Goal: Information Seeking & Learning: Check status

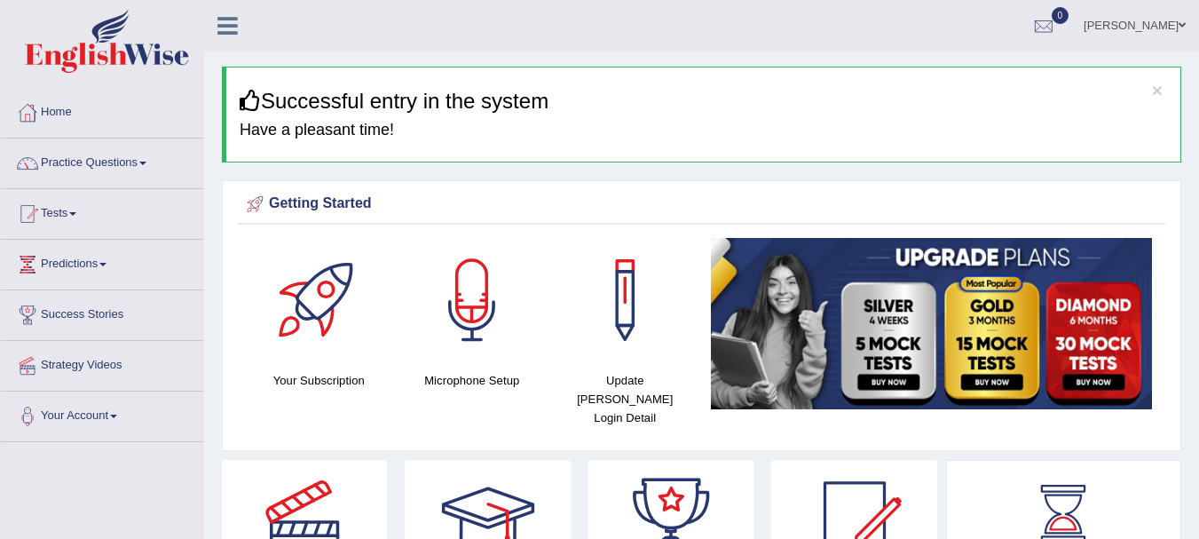
click at [589, 432] on div "Getting Started Your Subscription Microphone Setup Update Pearson Login Detail ×" at bounding box center [702, 315] width 960 height 271
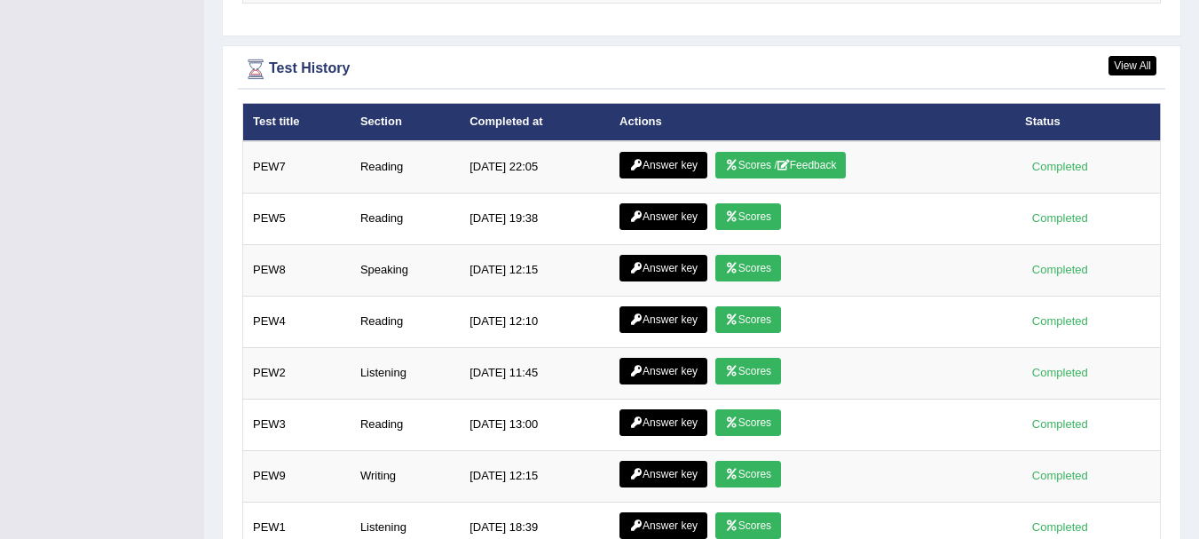
scroll to position [2401, 0]
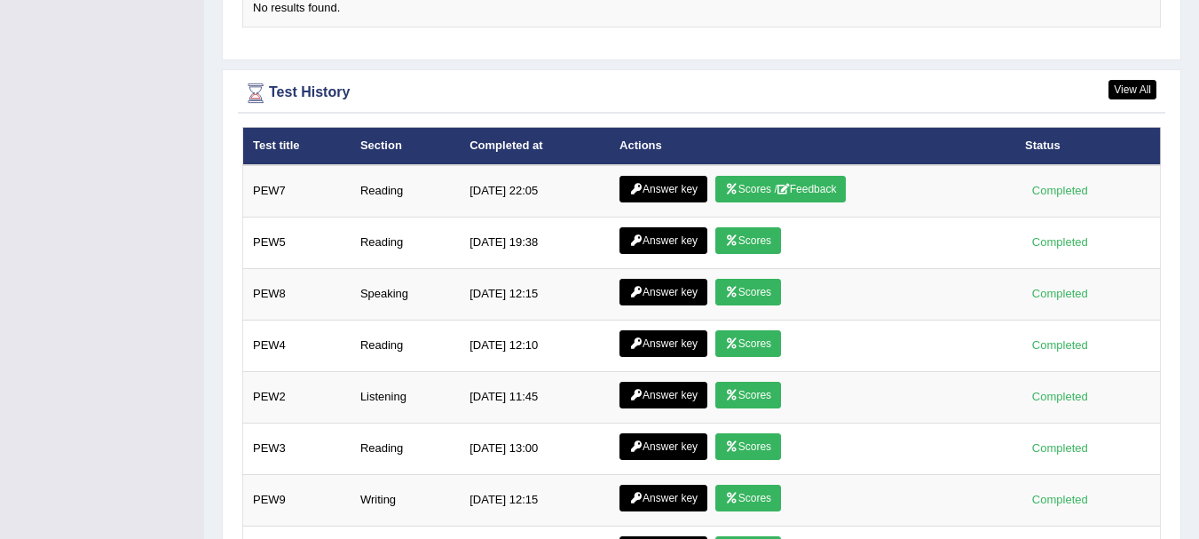
drag, startPoint x: 589, startPoint y: 432, endPoint x: 738, endPoint y: 98, distance: 366.4
click at [738, 98] on div "View All Test History Test title Section Completed at Actions Status PEW7 Readi…" at bounding box center [702, 340] width 960 height 542
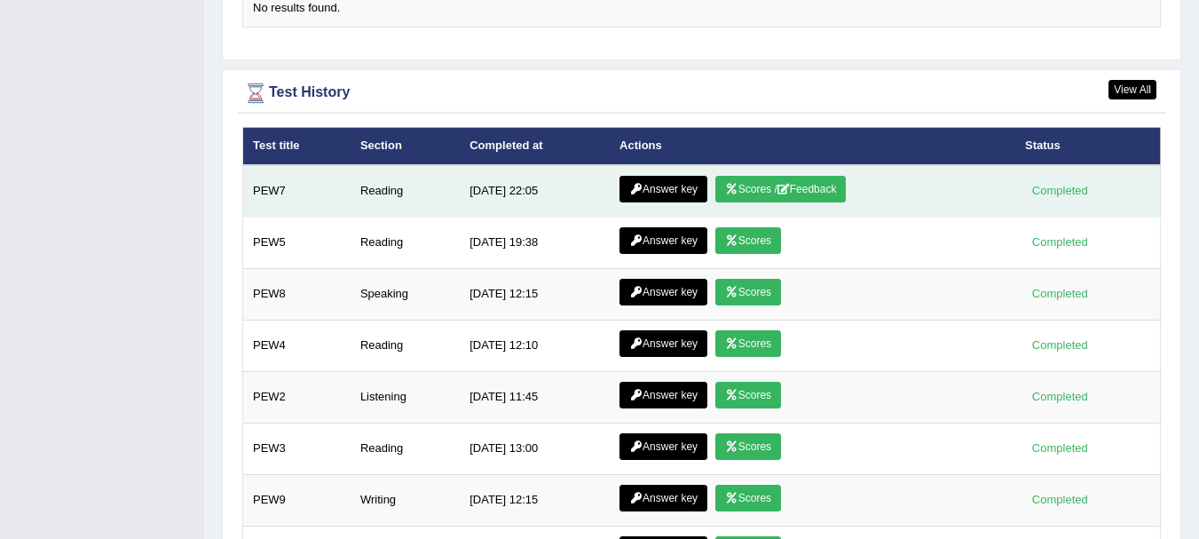
click at [668, 176] on link "Answer key" at bounding box center [664, 189] width 88 height 27
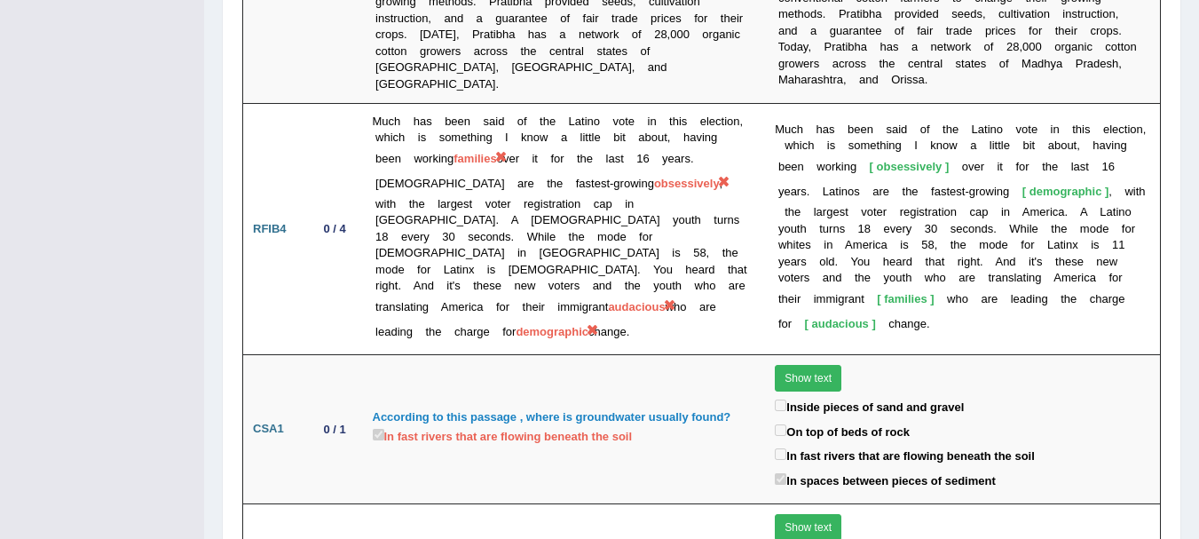
scroll to position [2878, 0]
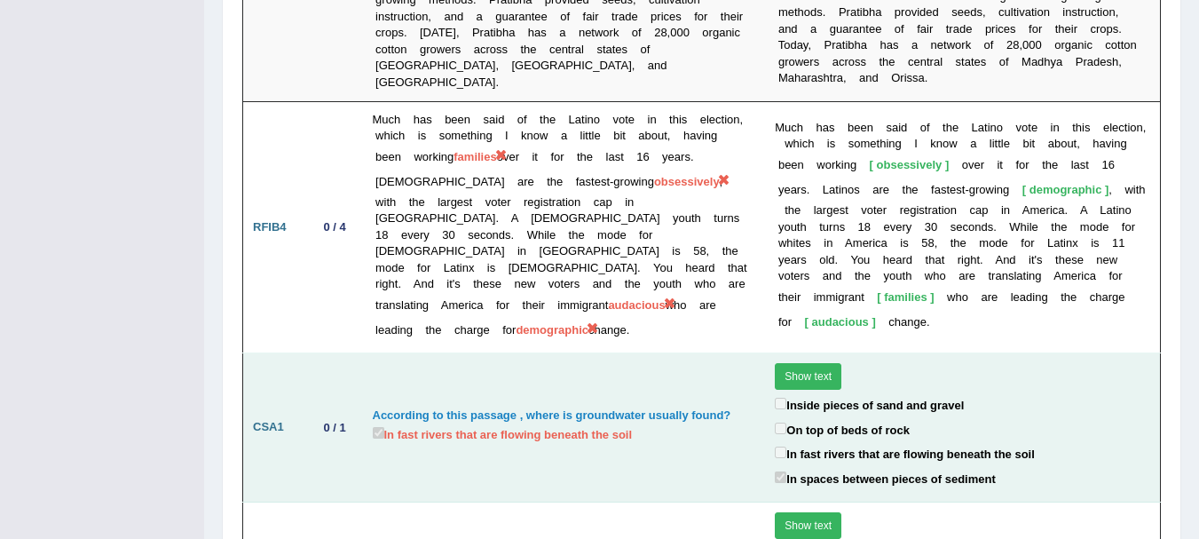
click at [805, 363] on button "Show text" at bounding box center [808, 376] width 67 height 27
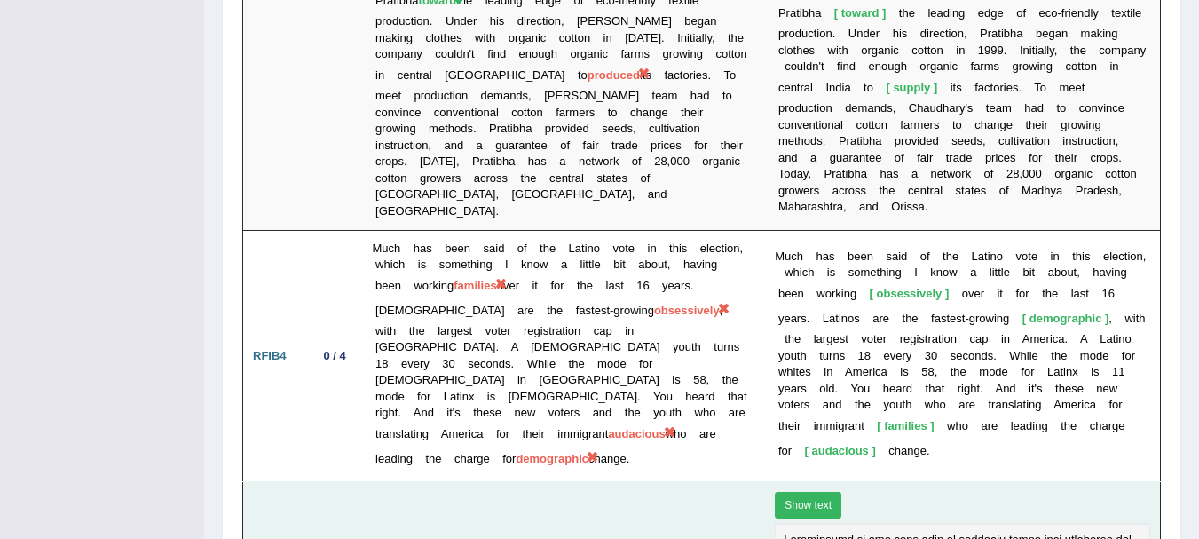
scroll to position [2666, 0]
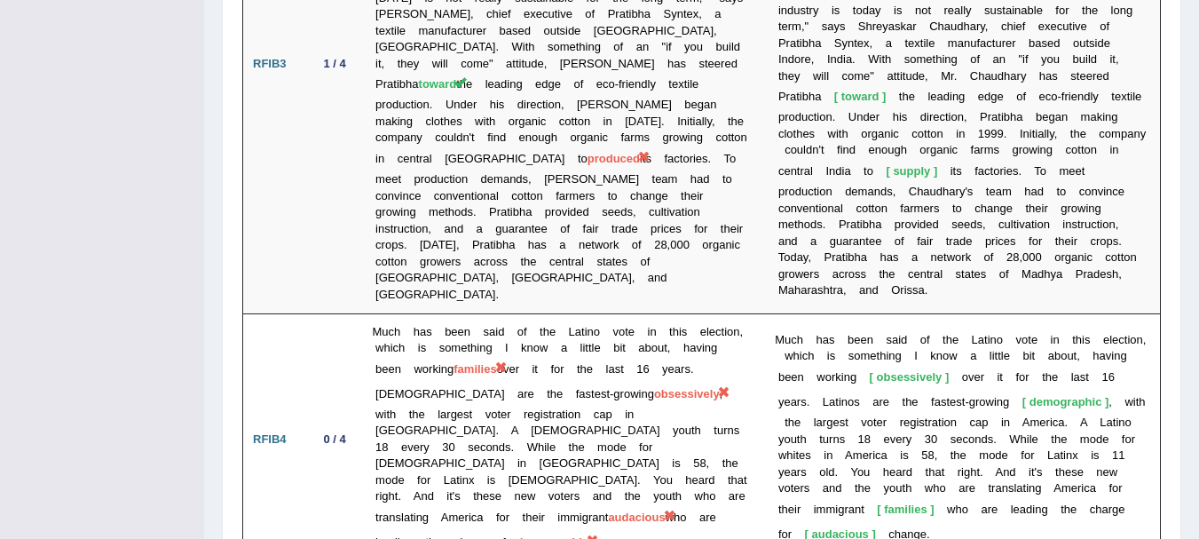
drag, startPoint x: 774, startPoint y: 442, endPoint x: 785, endPoint y: 446, distance: 11.2
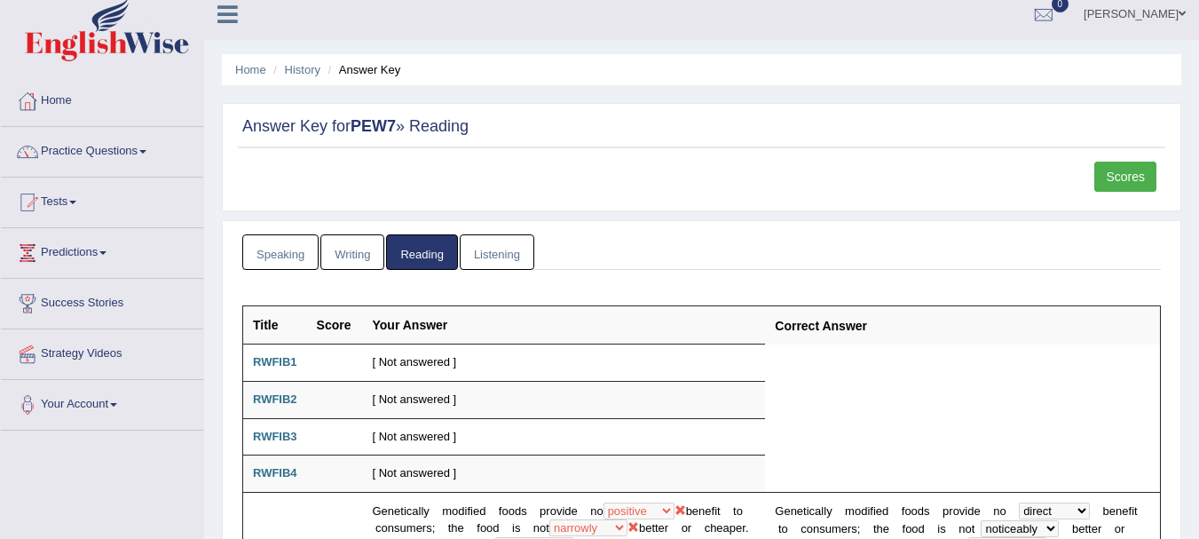
scroll to position [0, 0]
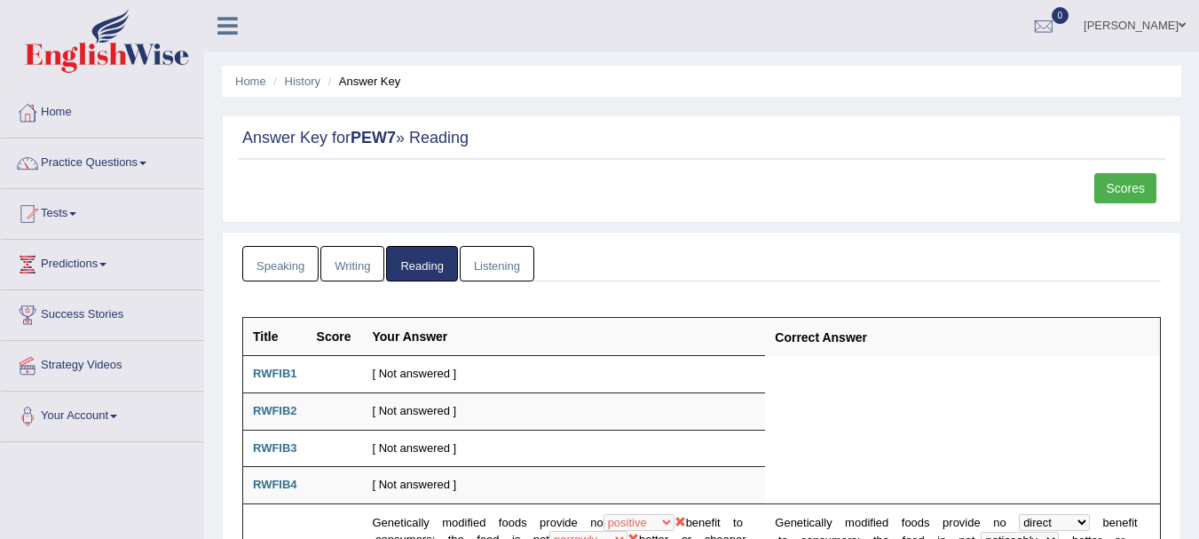
click at [513, 261] on link "Listening" at bounding box center [497, 264] width 75 height 36
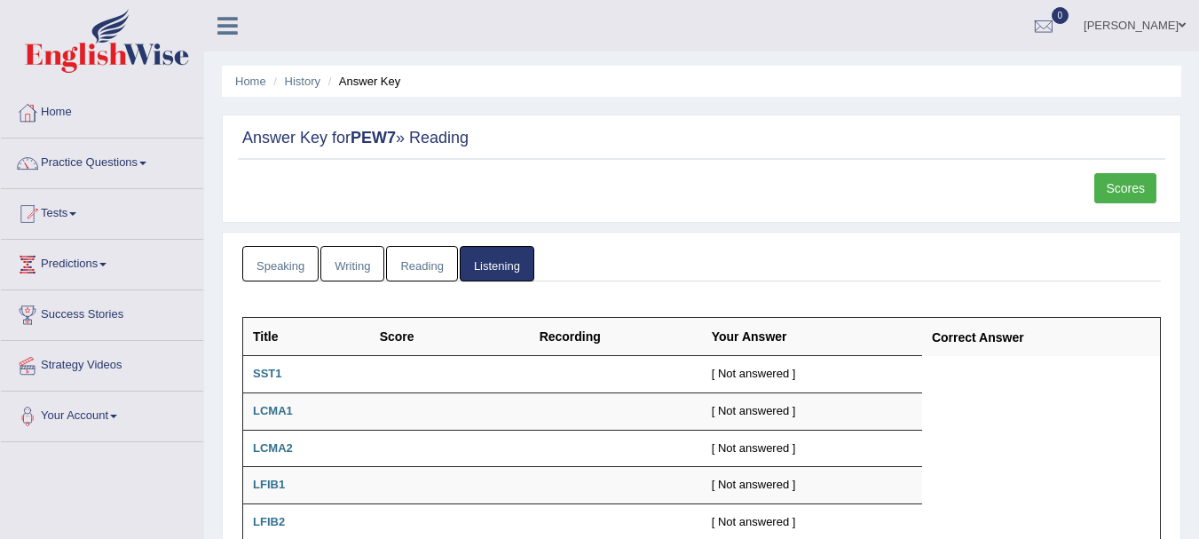
click at [546, 218] on div "Answer Key for PEW7 » Reading Scores" at bounding box center [702, 169] width 960 height 108
click at [1033, 123] on div "Answer Key for PEW7 » Reading Scores" at bounding box center [702, 169] width 960 height 108
click at [424, 277] on link "Reading" at bounding box center [421, 264] width 71 height 36
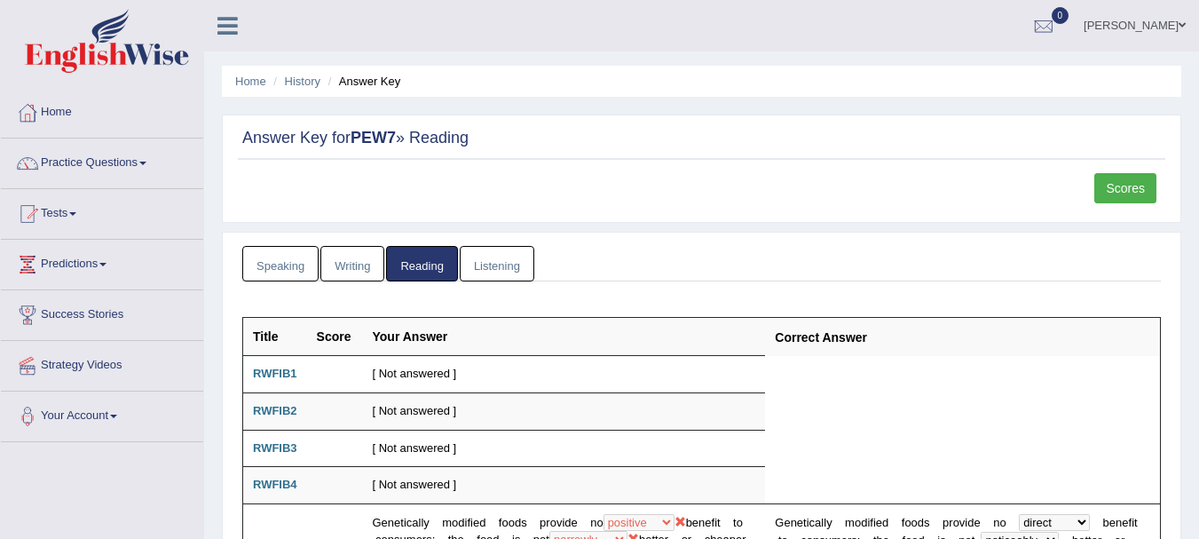
click at [374, 261] on link "Writing" at bounding box center [353, 264] width 64 height 36
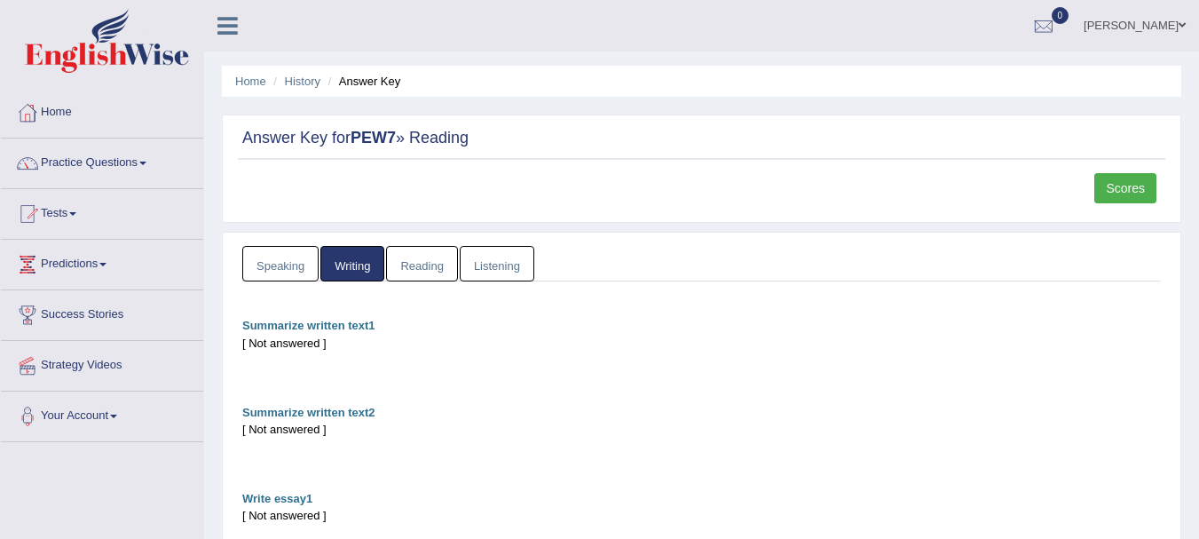
click at [397, 329] on div "Summarize written text1" at bounding box center [701, 325] width 919 height 17
click at [304, 269] on link "Speaking" at bounding box center [280, 264] width 76 height 36
